Goal: Transaction & Acquisition: Purchase product/service

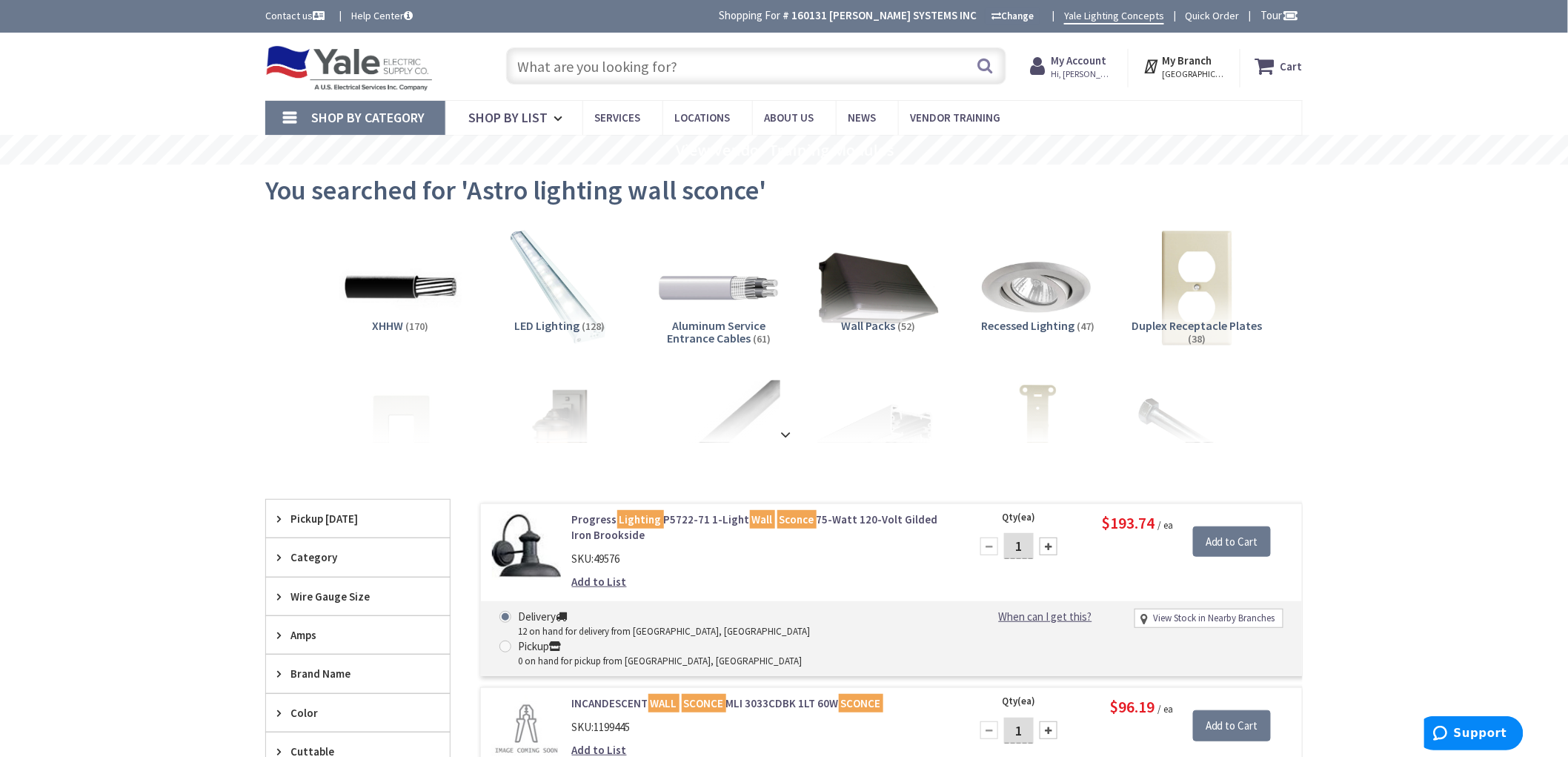
click at [560, 64] on input "text" at bounding box center [757, 65] width 500 height 37
paste input "ASTRO LIGHTING DUNBAR LED OUTDOOR WALL SCONCE - BLACK"
type input "ASTRO LIGHTING DUNBAR LED OUTDOOR WALL SCONCE - BLACK"
click at [983, 65] on button "Search" at bounding box center [986, 65] width 20 height 33
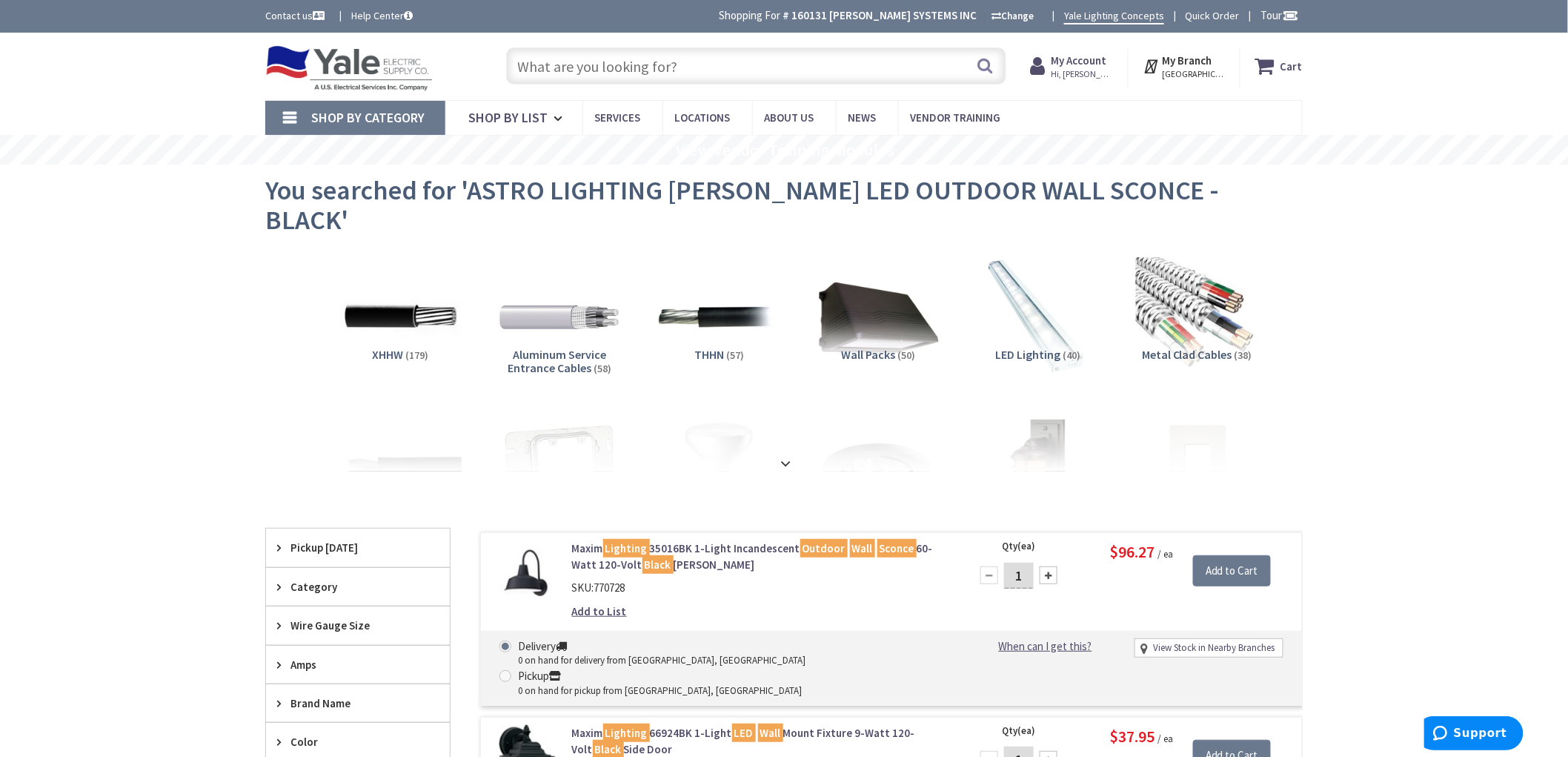
click at [687, 69] on input "text" at bounding box center [757, 65] width 500 height 37
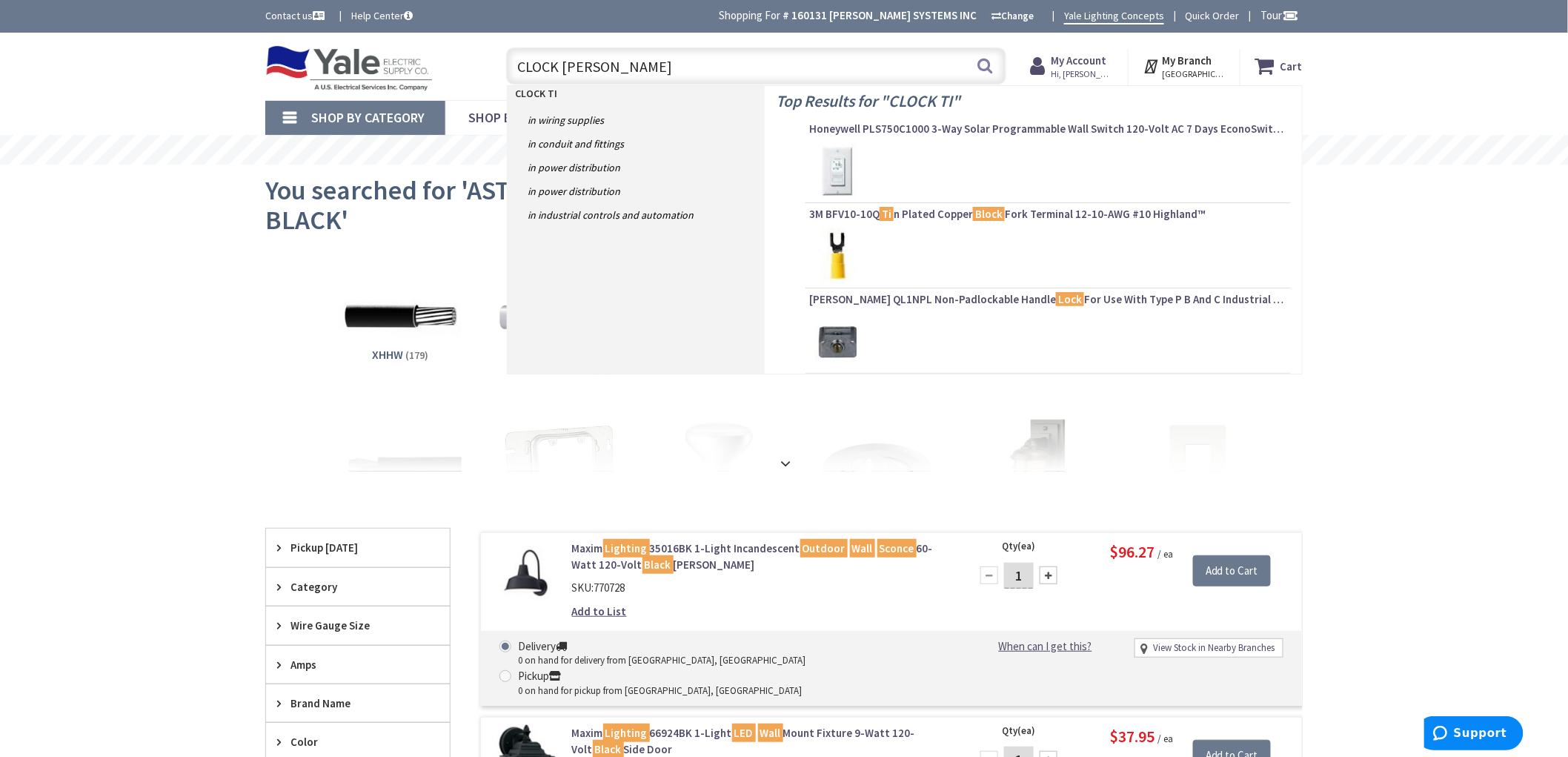
type input "CLOCK TIME"
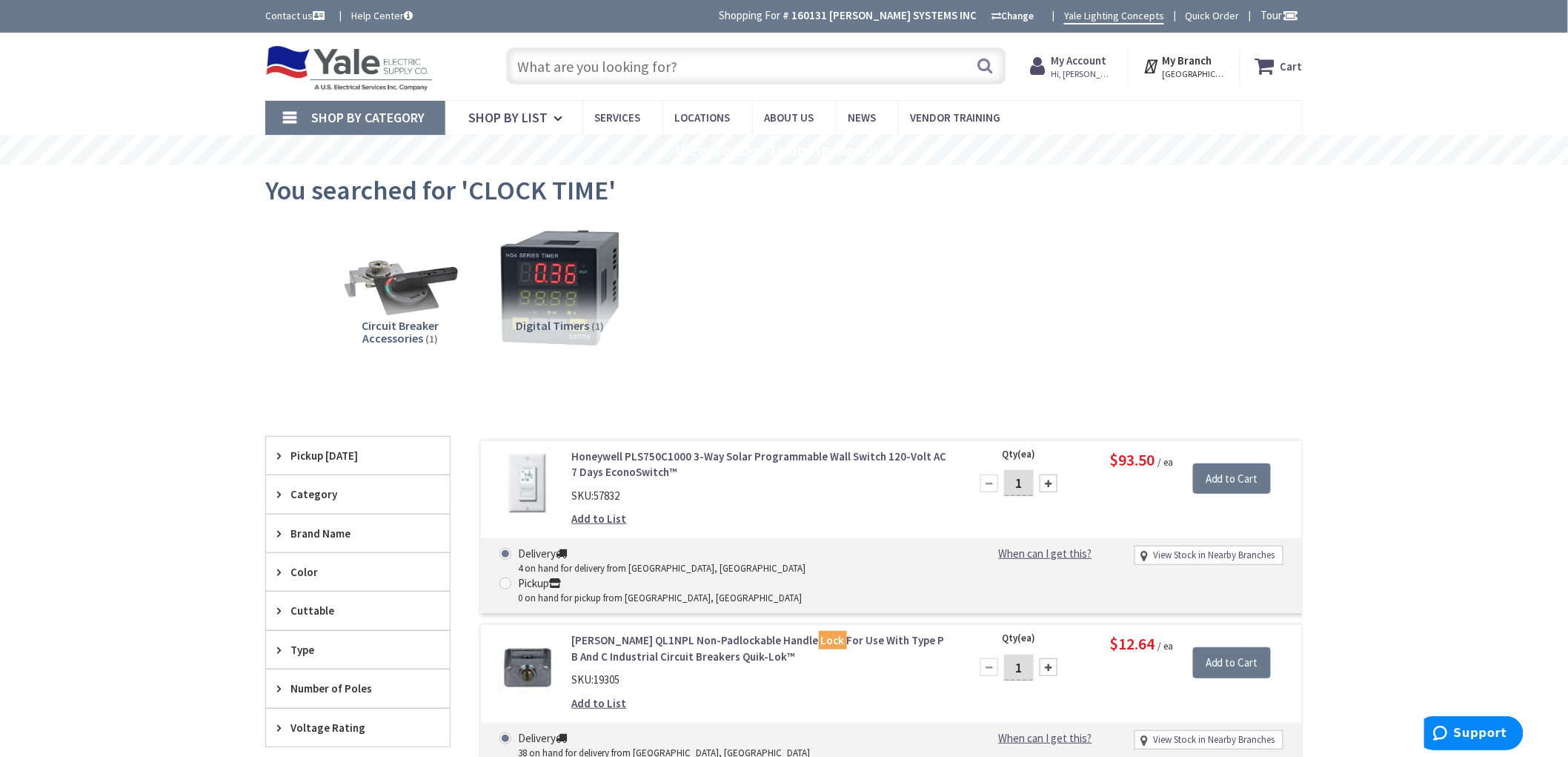
click at [687, 70] on input "text" at bounding box center [757, 65] width 500 height 37
type input "C"
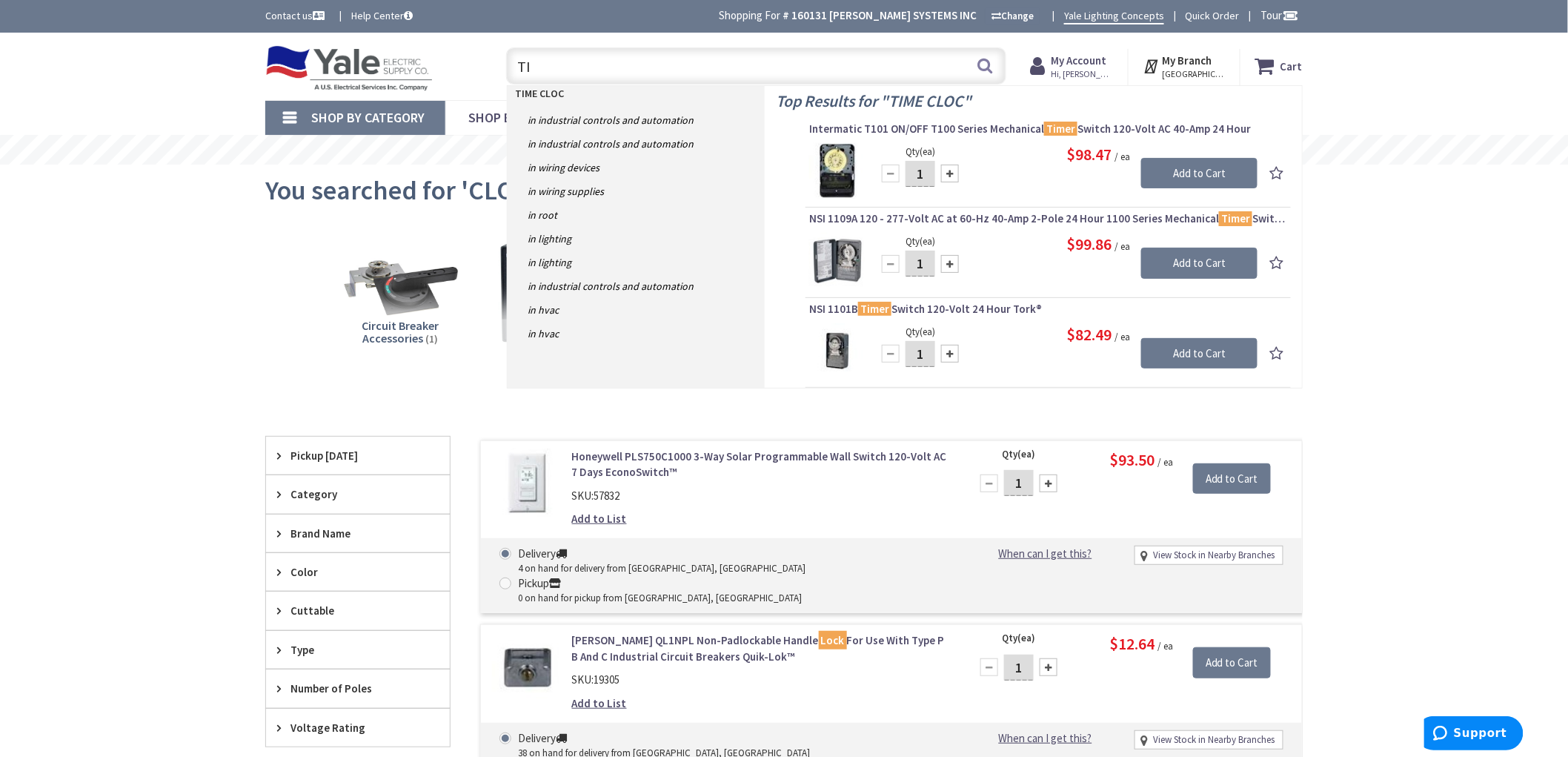
type input "T"
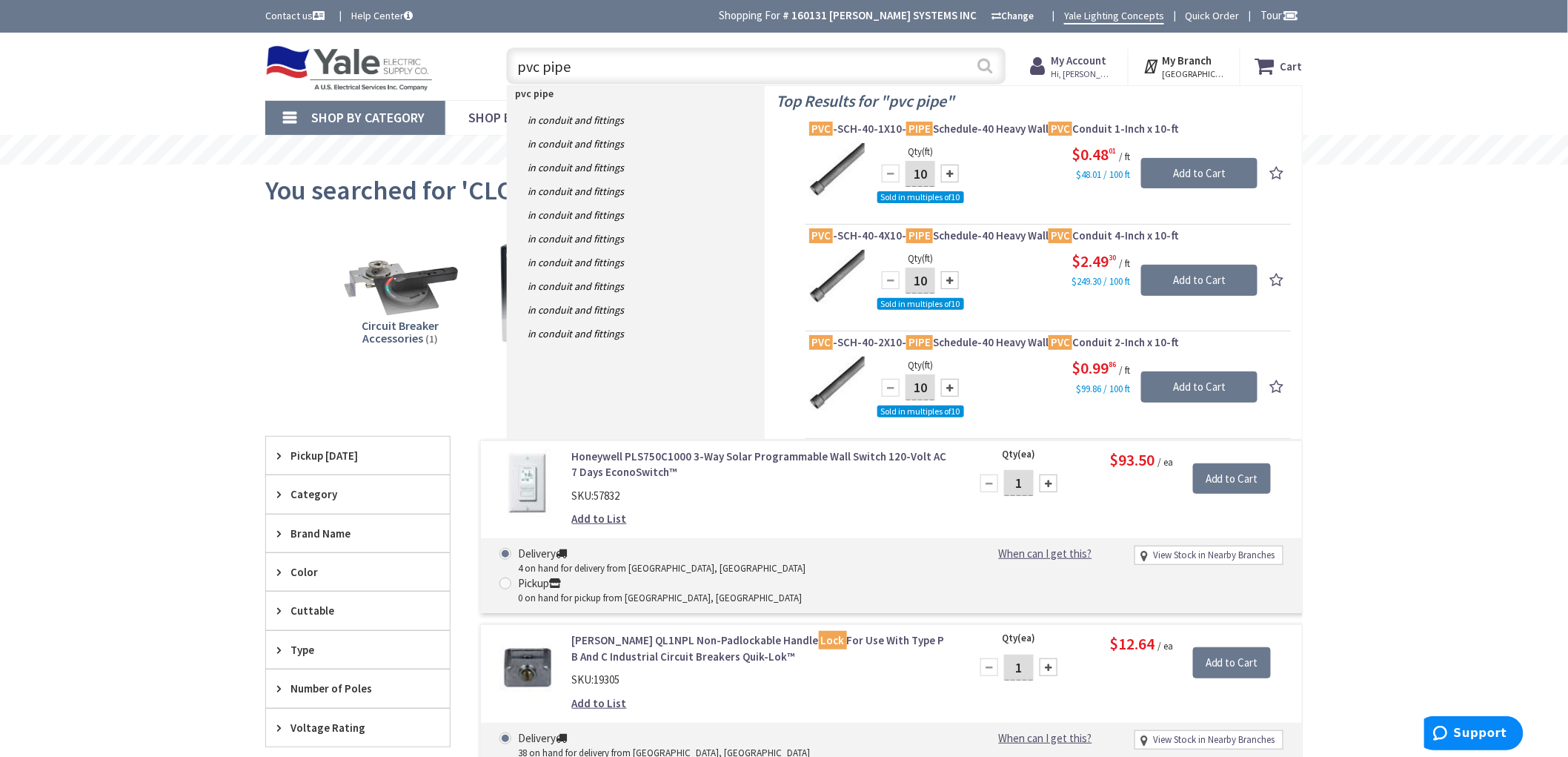
type input "pvc pipe"
click at [990, 69] on button "Search" at bounding box center [986, 65] width 20 height 33
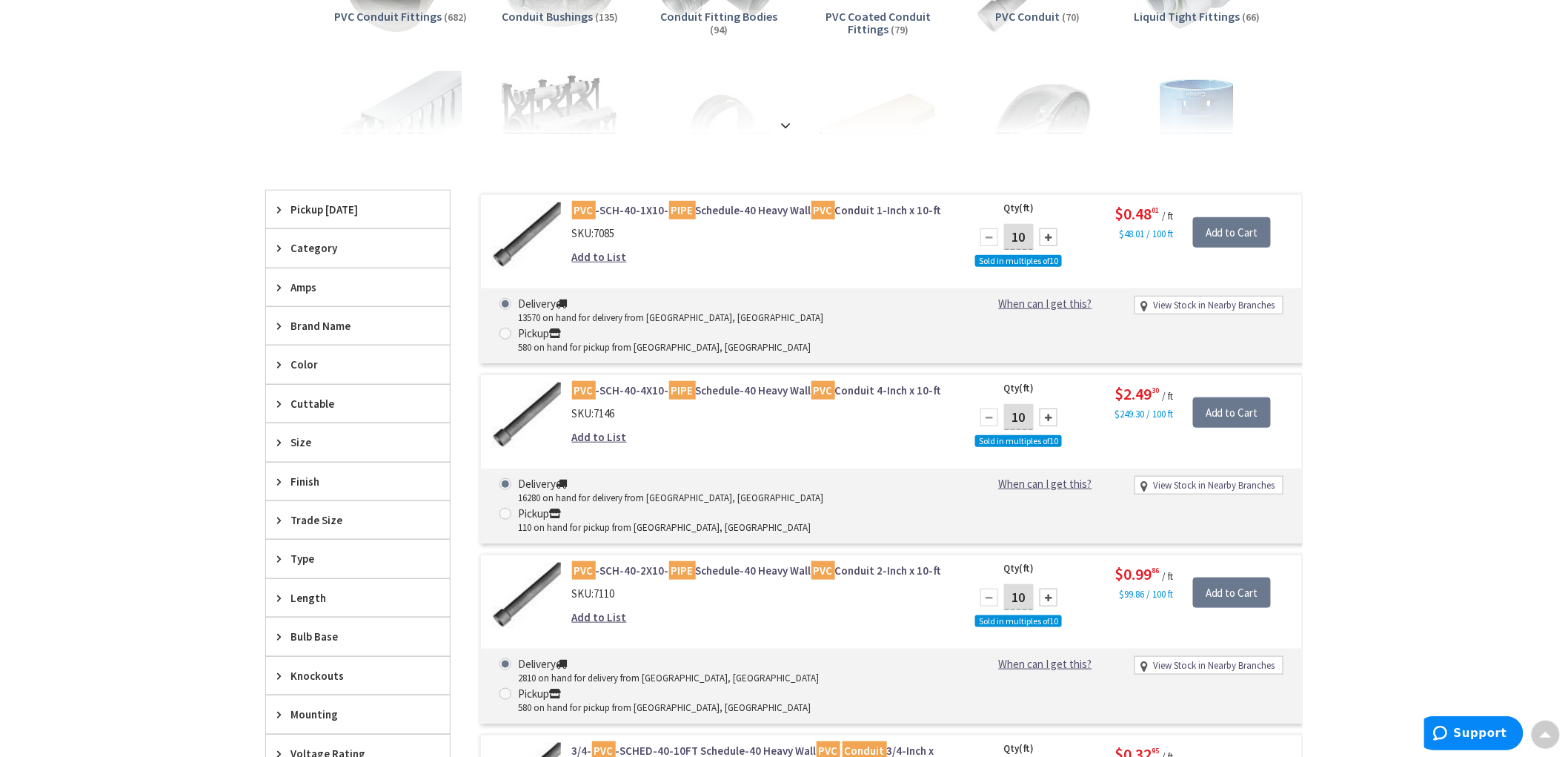
scroll to position [411, 0]
